Goal: Information Seeking & Learning: Find specific page/section

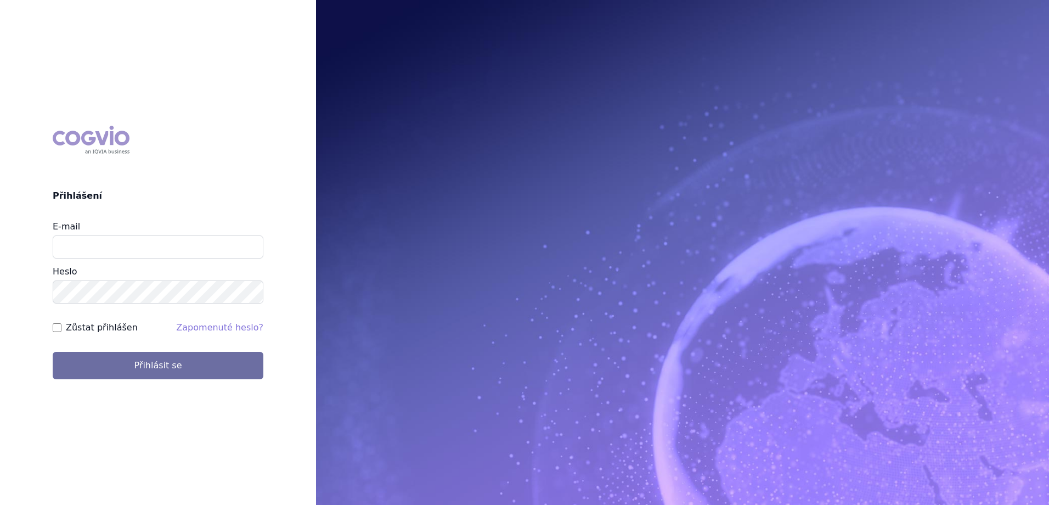
click at [166, 250] on input "E-mail" at bounding box center [158, 246] width 211 height 23
type input "jan.strnad@ipsen.com"
click at [53, 352] on button "Přihlásit se" at bounding box center [158, 365] width 211 height 27
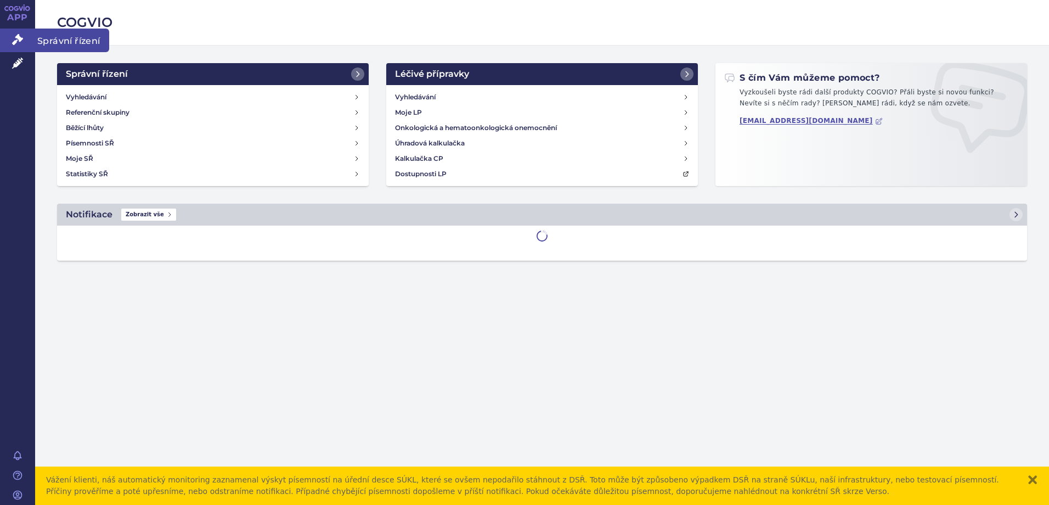
click at [50, 37] on span "Správní řízení" at bounding box center [72, 40] width 74 height 23
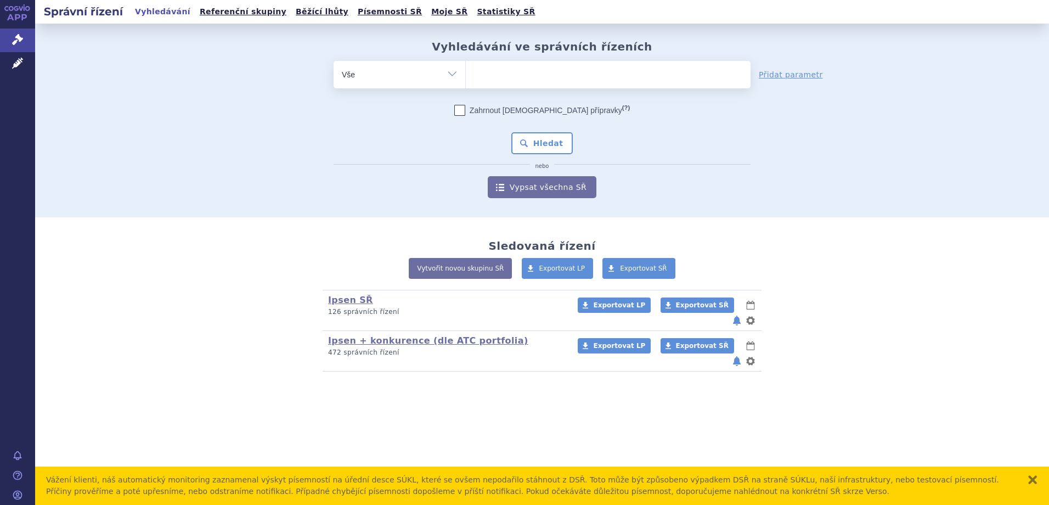
click at [512, 81] on ul at bounding box center [608, 72] width 285 height 23
click at [466, 81] on select at bounding box center [465, 73] width 1 height 27
click at [503, 74] on ul at bounding box center [608, 72] width 285 height 23
click at [466, 74] on select at bounding box center [465, 73] width 1 height 27
type input "la"
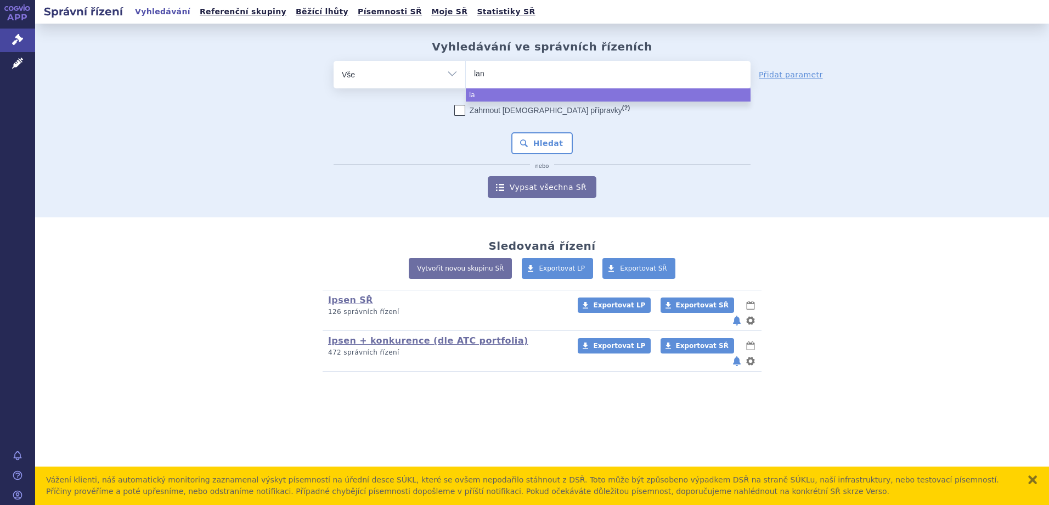
type input "lanr"
type input "lanre"
type input "lanreo"
type input "lanreot"
type input "lanreoti"
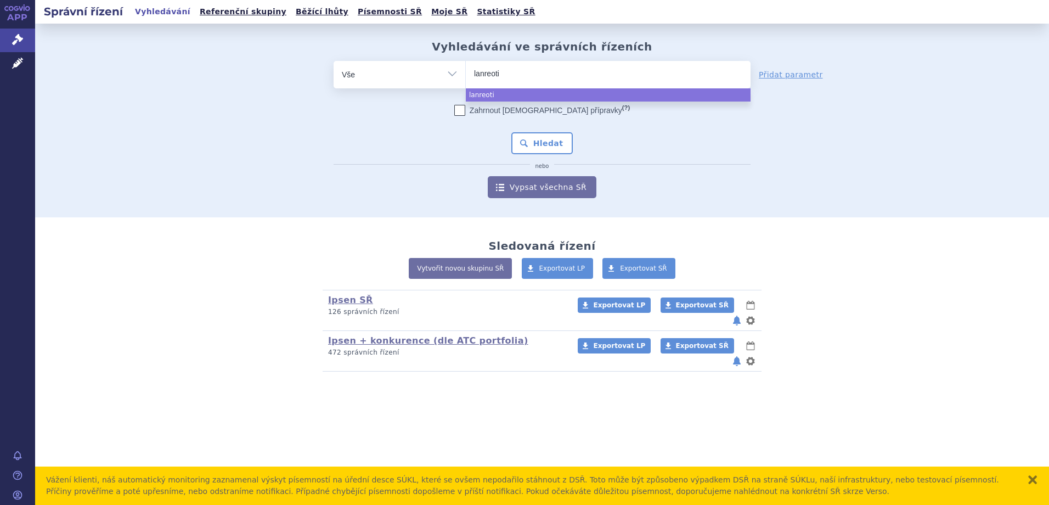
select select "lanreoti"
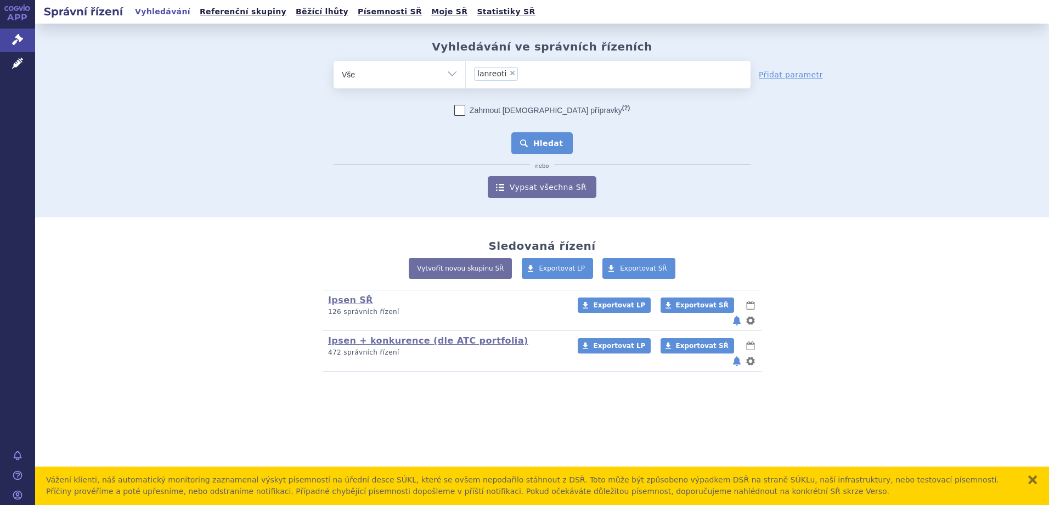
click at [545, 145] on button "Hledat" at bounding box center [542, 143] width 62 height 22
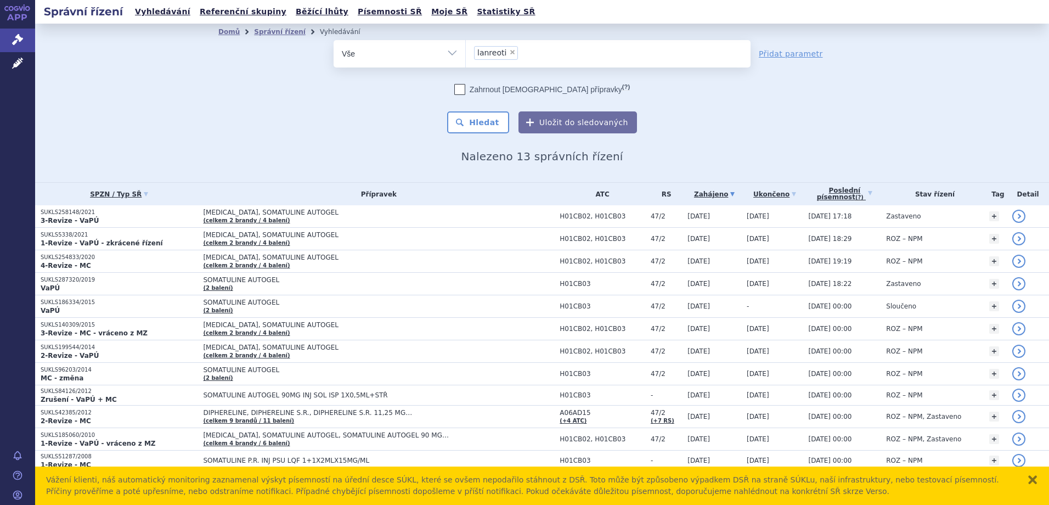
click at [219, 135] on div "Domů Správní řízení Vyhledávání Vyhledávání ve správních řízeních odstranit Vše…" at bounding box center [541, 101] width 691 height 123
